Goal: Transaction & Acquisition: Purchase product/service

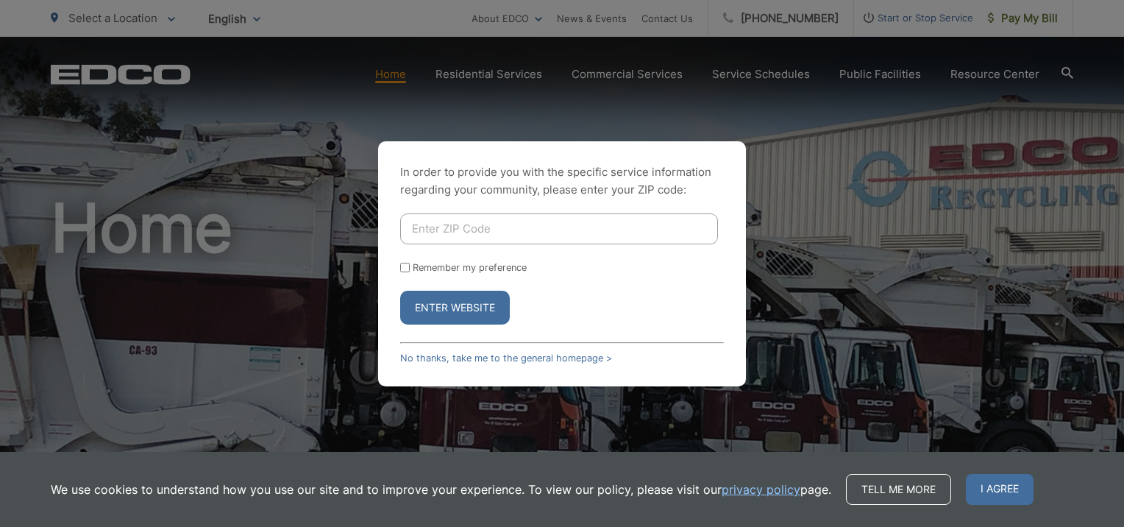
click at [563, 227] on input "Enter ZIP Code" at bounding box center [559, 228] width 318 height 31
type input "92118"
click at [480, 304] on button "Enter Website" at bounding box center [455, 308] width 110 height 34
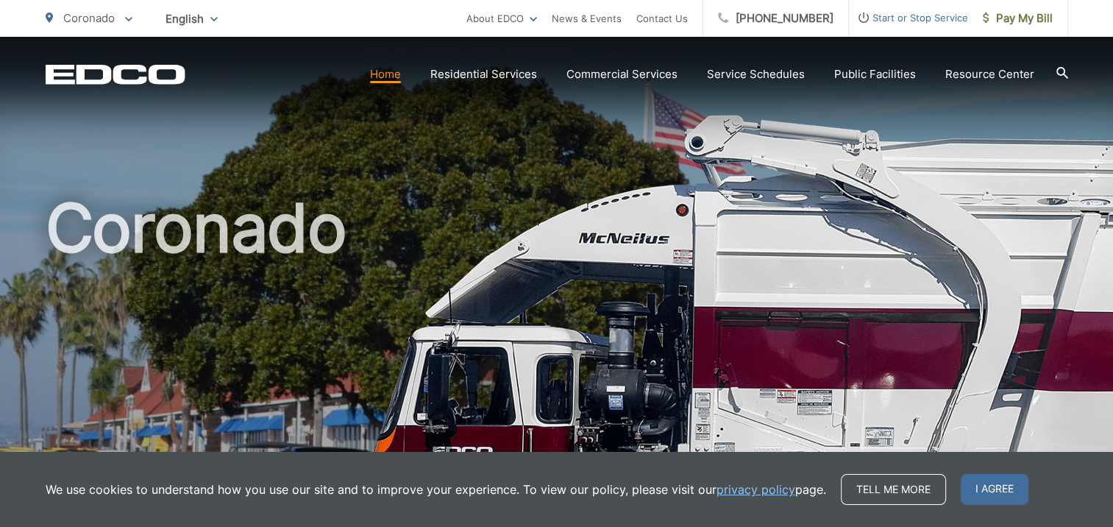
click at [556, 194] on h1 "Coronado" at bounding box center [557, 424] width 1022 height 466
drag, startPoint x: 895, startPoint y: 486, endPoint x: 893, endPoint y: 467, distance: 19.2
click at [895, 486] on link "Tell me more" at bounding box center [893, 489] width 105 height 31
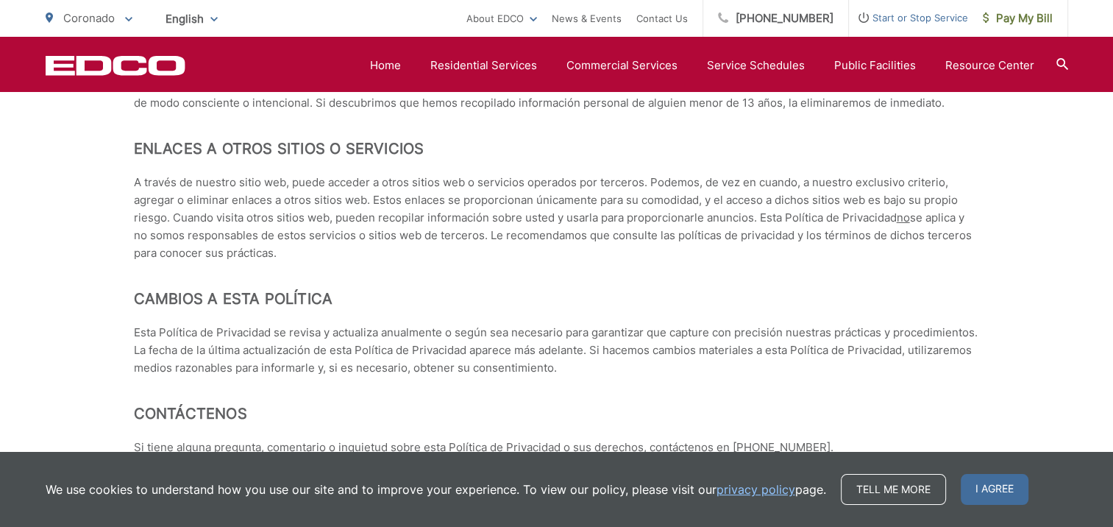
scroll to position [6577, 0]
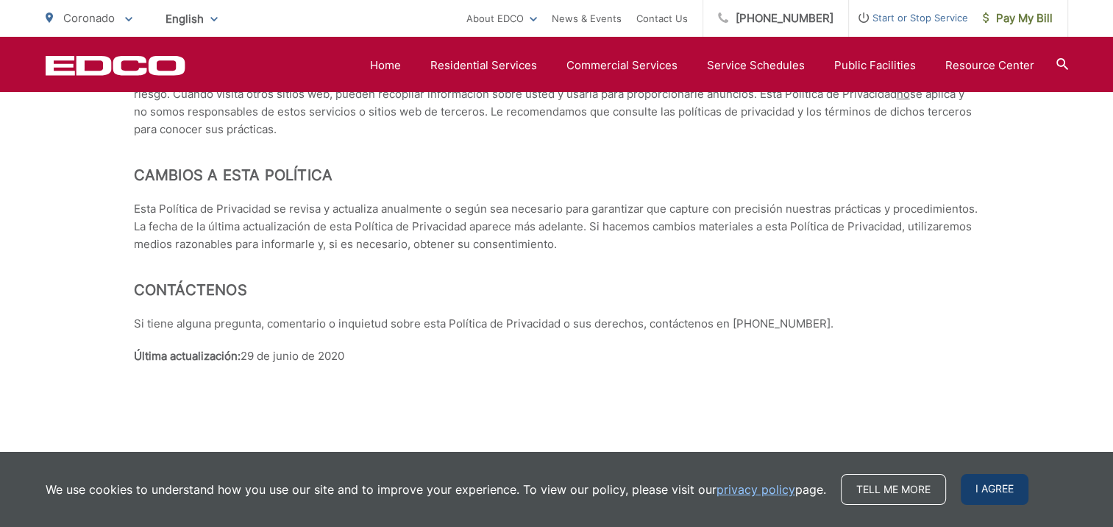
click at [977, 489] on span "I agree" at bounding box center [995, 489] width 68 height 31
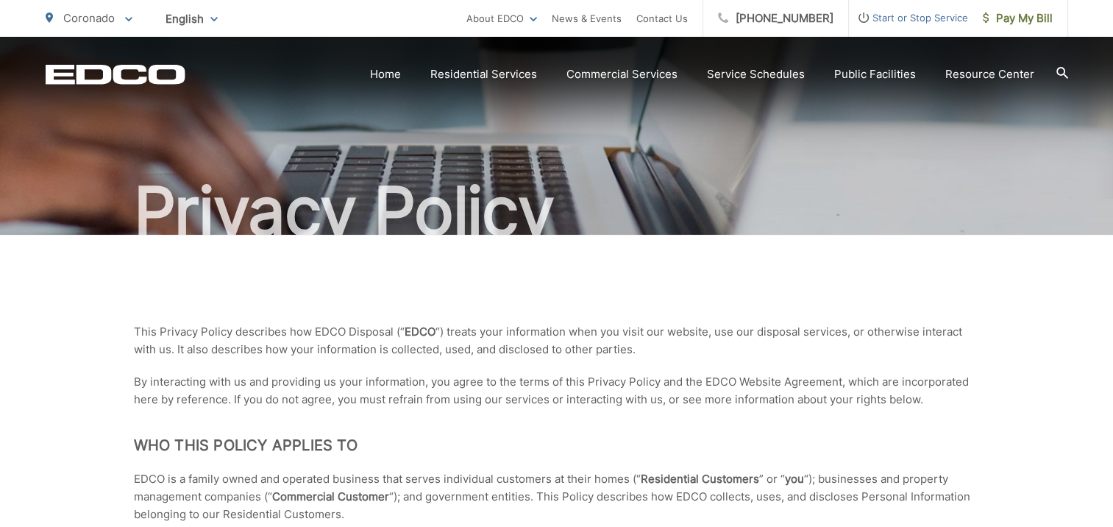
scroll to position [0, 0]
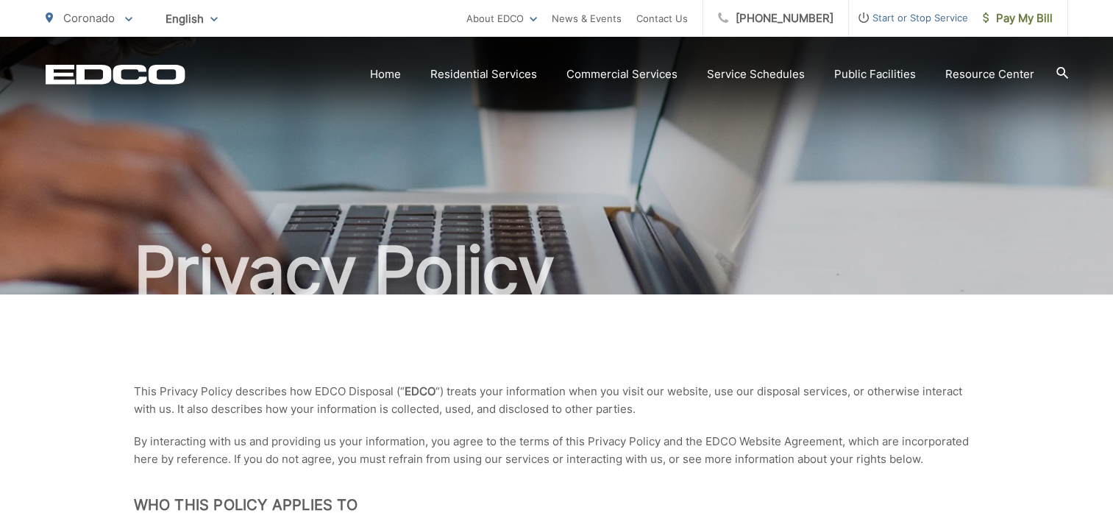
click at [797, 185] on div "Privacy Policy" at bounding box center [557, 165] width 1022 height 257
click at [401, 76] on link "Home" at bounding box center [385, 74] width 31 height 18
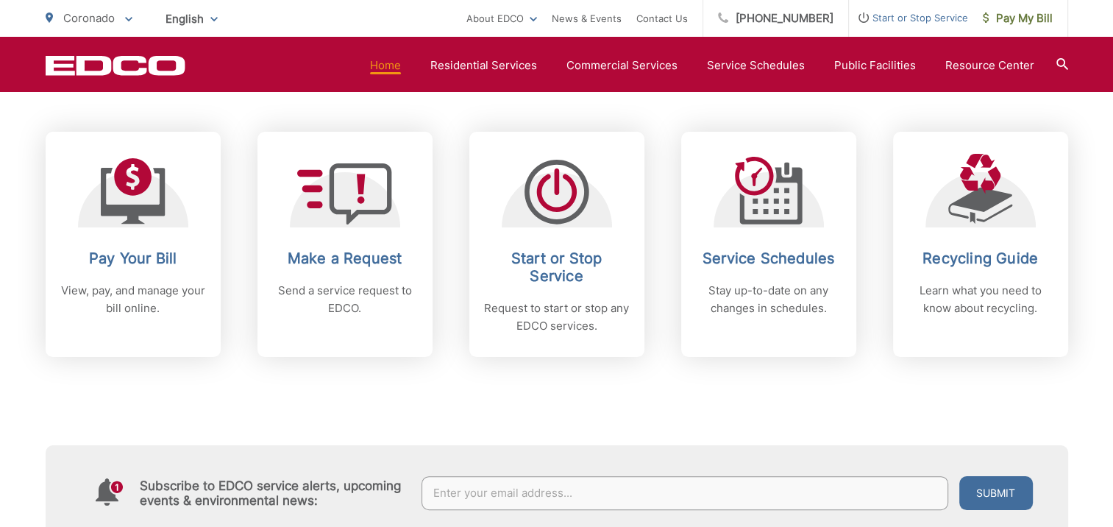
scroll to position [515, 0]
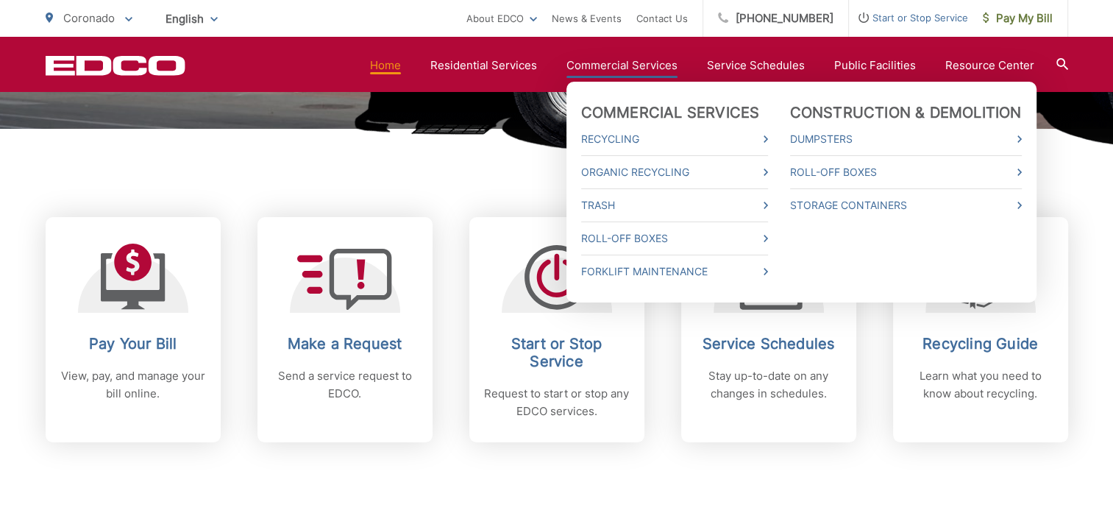
click at [655, 71] on link "Commercial Services" at bounding box center [621, 66] width 111 height 18
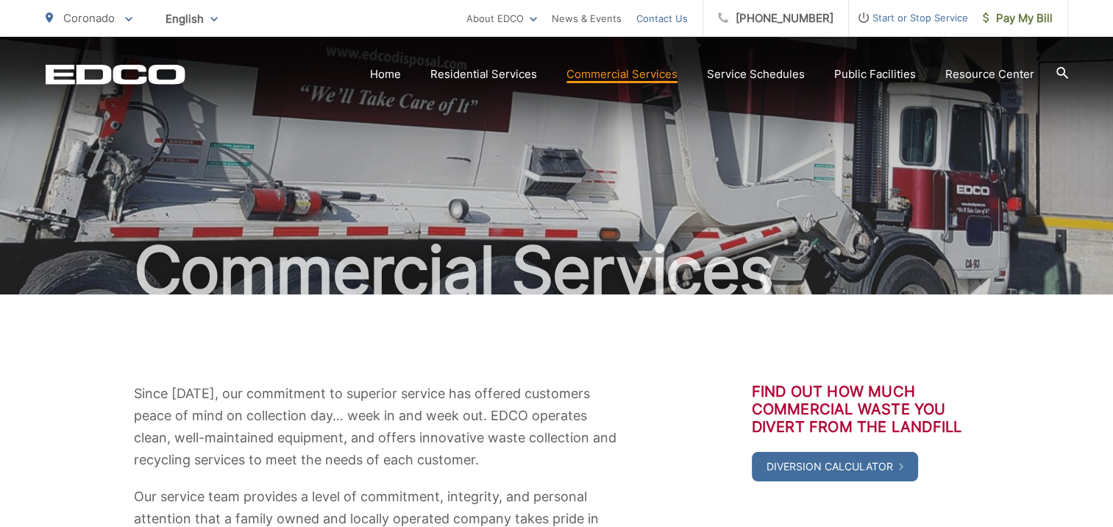
click at [671, 20] on link "Contact Us" at bounding box center [661, 19] width 51 height 18
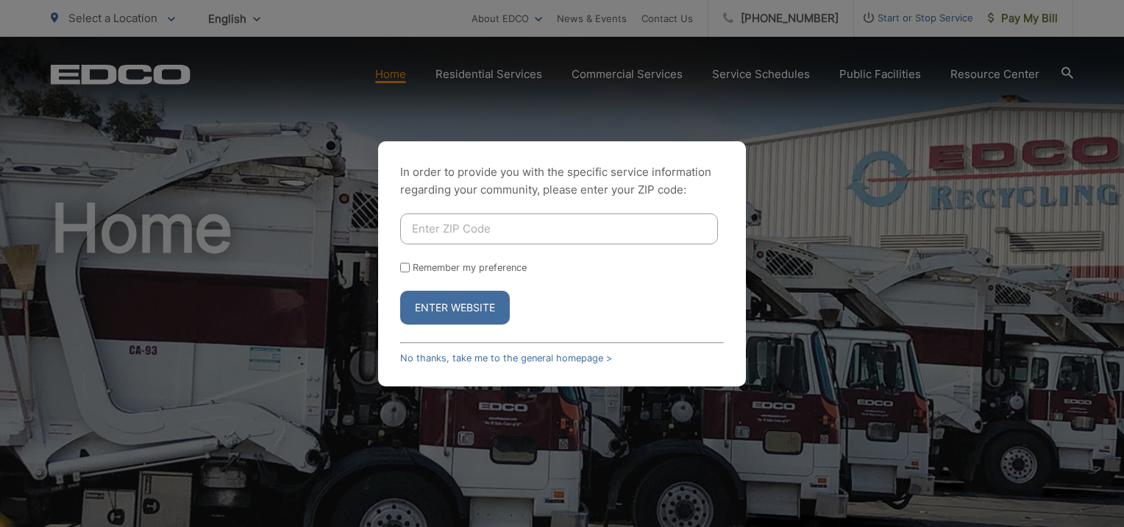
drag, startPoint x: 549, startPoint y: 218, endPoint x: 562, endPoint y: 218, distance: 12.5
click at [549, 218] on input "Enter ZIP Code" at bounding box center [559, 228] width 318 height 31
type input "92118"
click at [474, 296] on button "Enter Website" at bounding box center [455, 308] width 110 height 34
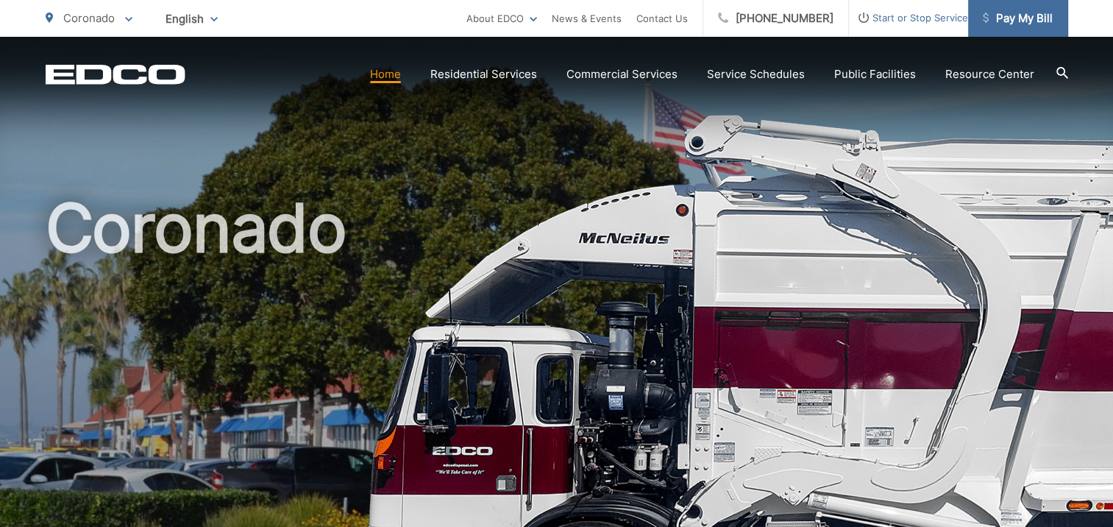
click at [1003, 15] on span "Pay My Bill" at bounding box center [1018, 19] width 70 height 18
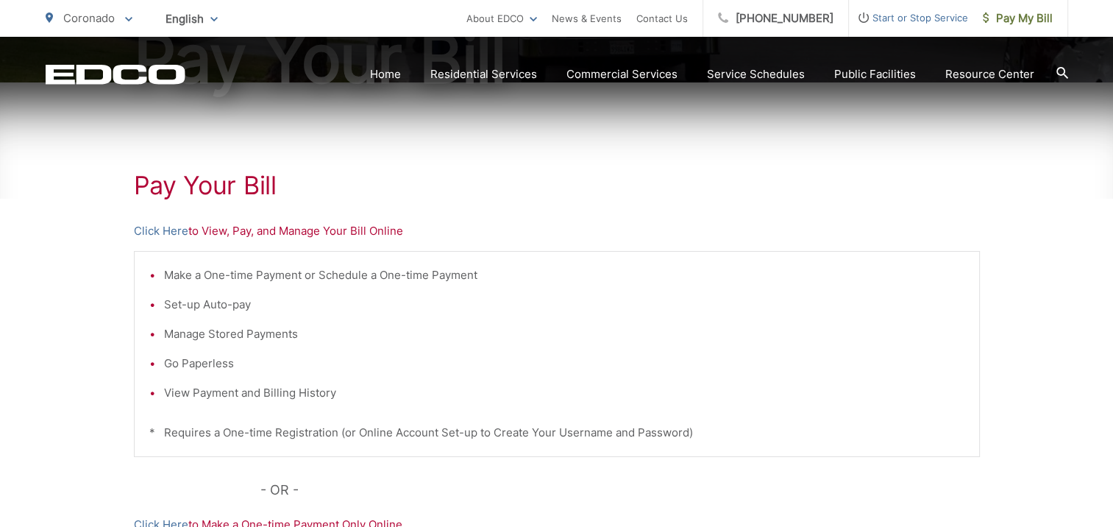
scroll to position [294, 0]
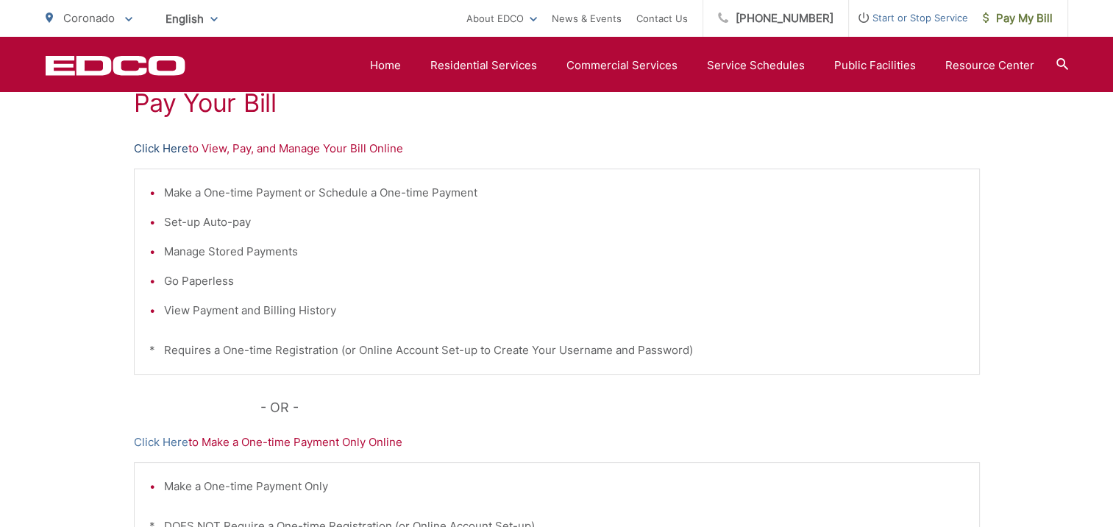
click at [160, 145] on link "Click Here" at bounding box center [161, 149] width 54 height 18
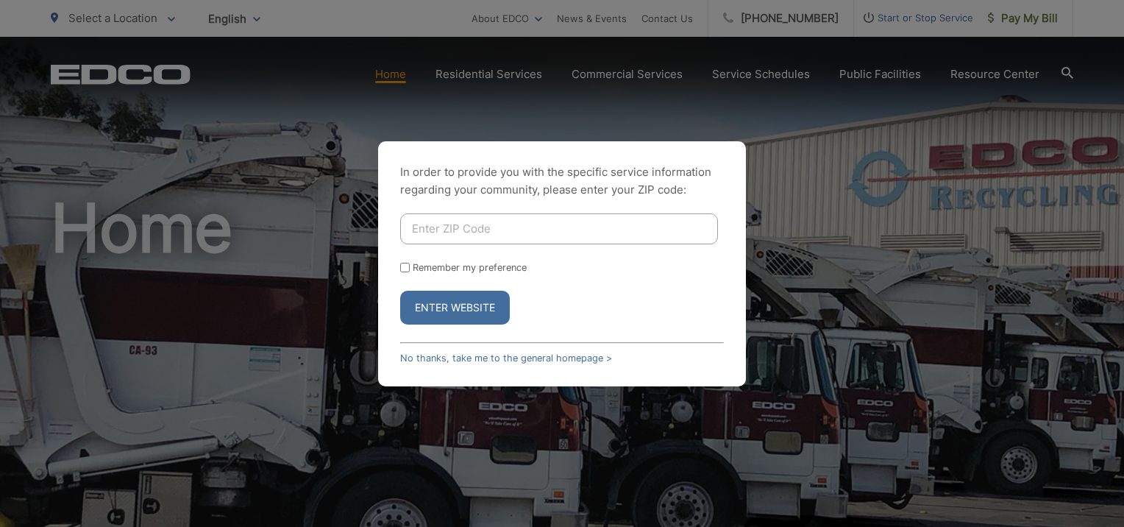
click at [505, 230] on input "Enter ZIP Code" at bounding box center [559, 228] width 318 height 31
type input "92118"
click at [489, 299] on button "Enter Website" at bounding box center [455, 308] width 110 height 34
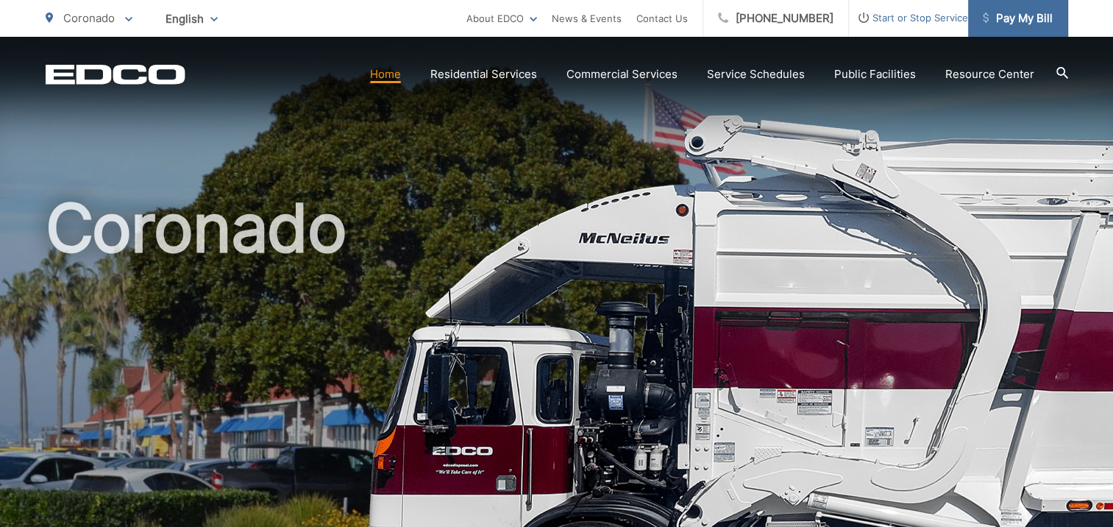
click at [1000, 13] on span "Pay My Bill" at bounding box center [1018, 19] width 70 height 18
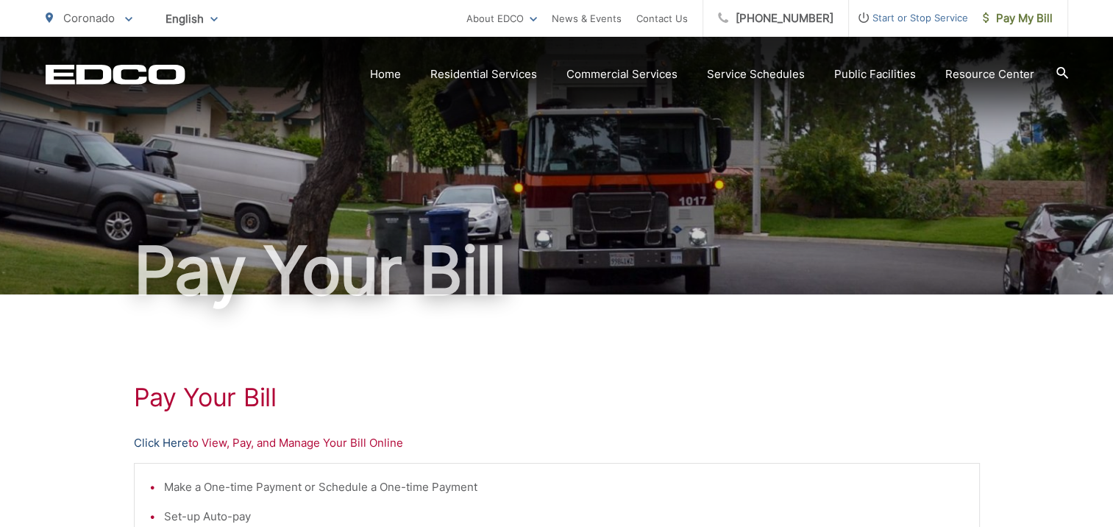
click at [168, 441] on link "Click Here" at bounding box center [161, 443] width 54 height 18
